Goal: Find contact information: Find contact information

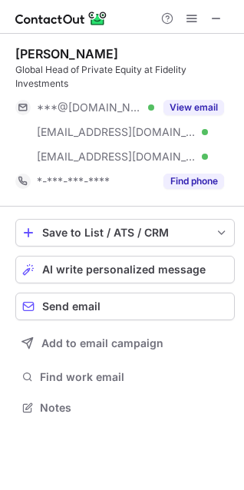
scroll to position [397, 244]
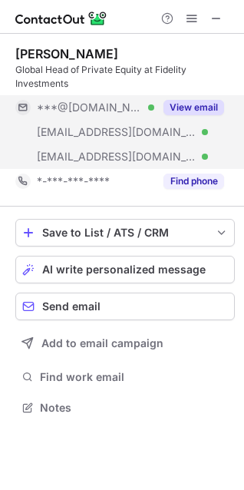
click at [200, 107] on button "View email" at bounding box center [194, 107] width 61 height 15
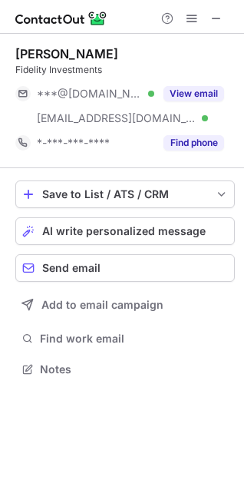
scroll to position [358, 244]
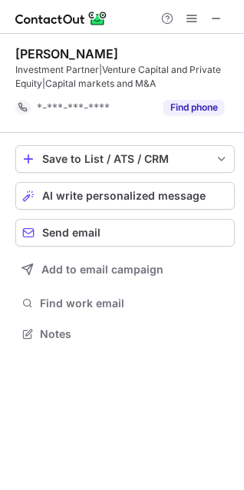
scroll to position [323, 244]
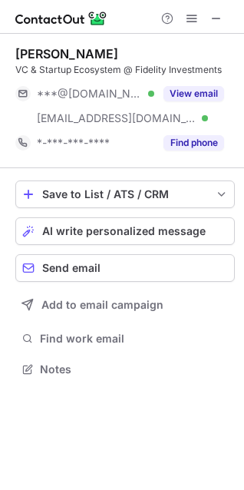
scroll to position [358, 244]
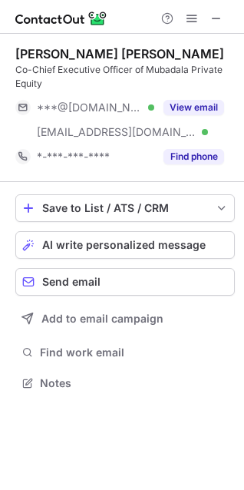
scroll to position [372, 244]
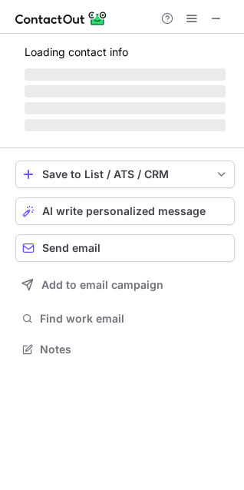
scroll to position [372, 244]
